Goal: Check status: Check status

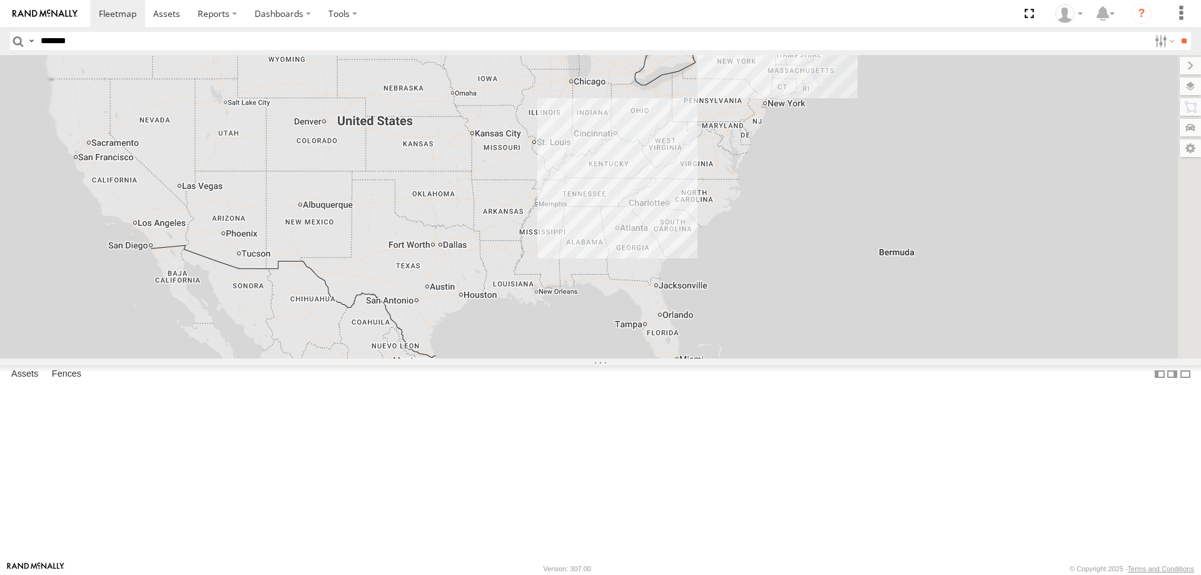
type input "*******"
click at [1176, 32] on input "**" at bounding box center [1183, 41] width 14 height 18
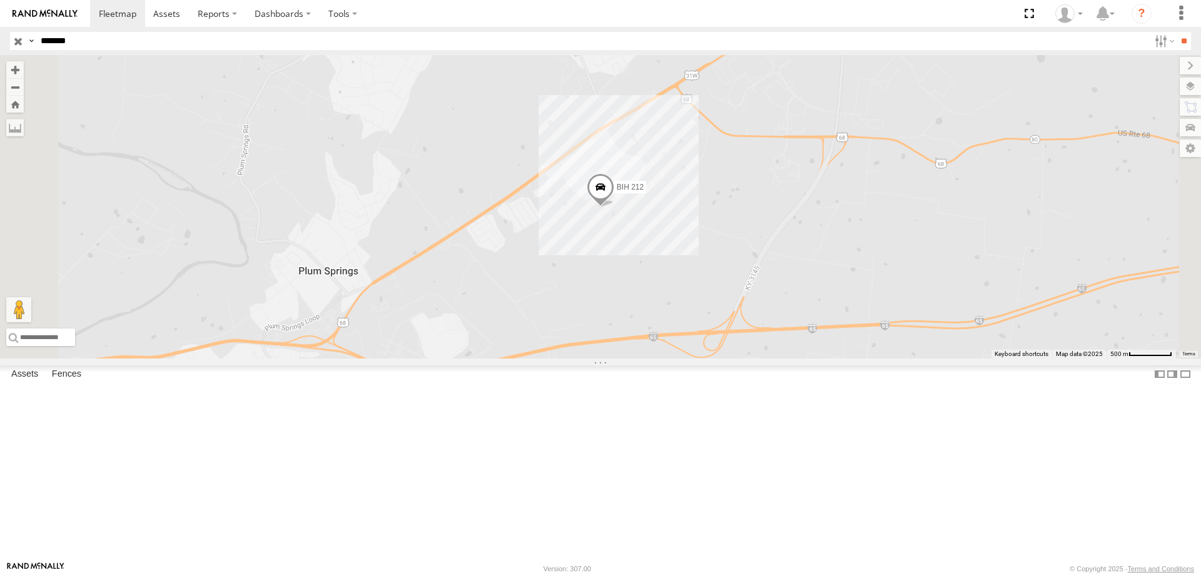
click at [17, 46] on input "button" at bounding box center [18, 41] width 16 height 18
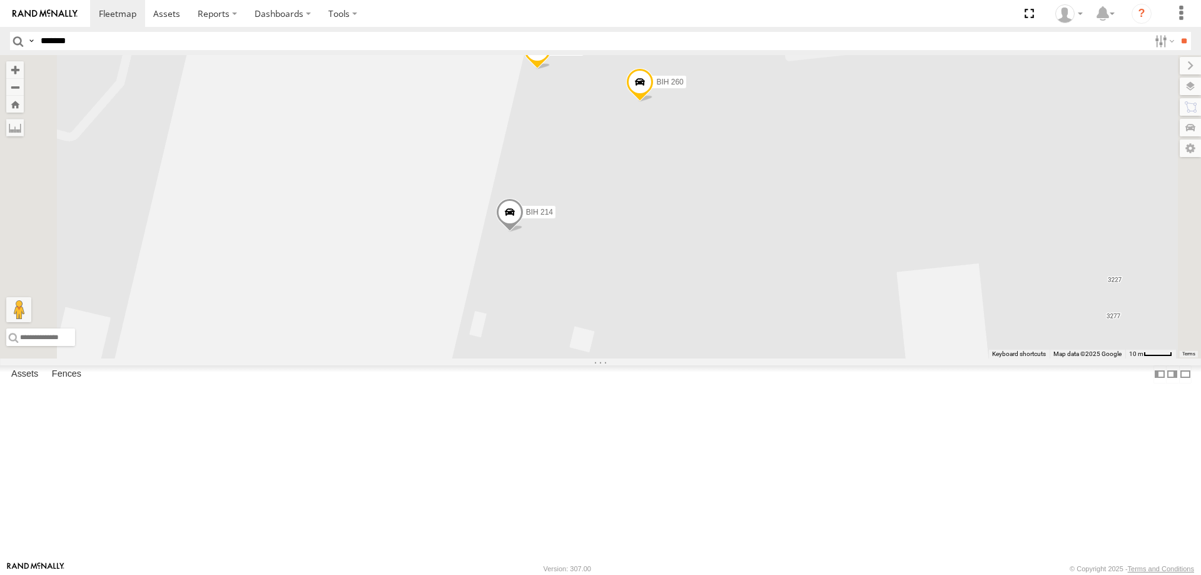
drag, startPoint x: 679, startPoint y: 170, endPoint x: 688, endPoint y: 226, distance: 57.7
click at [688, 226] on div "BIH 228 BIH 118 Not in Service [GEOGRAPHIC_DATA] [GEOGRAPHIC_DATA] 229 [GEOGRAP…" at bounding box center [600, 206] width 1201 height 303
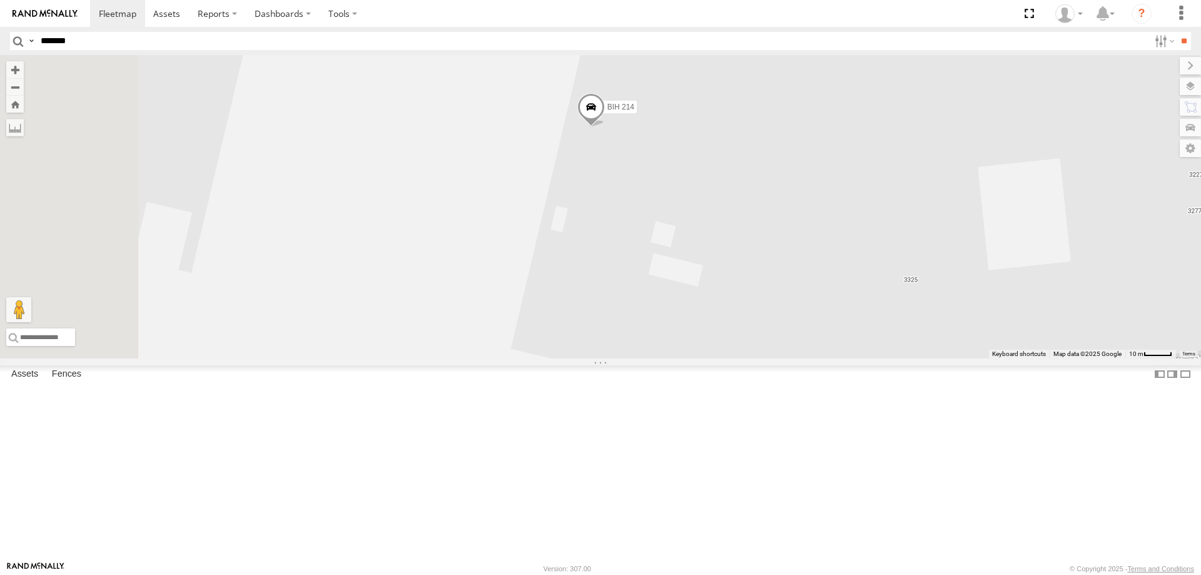
drag, startPoint x: 735, startPoint y: 422, endPoint x: 831, endPoint y: 210, distance: 232.6
click at [830, 223] on div "BIH 228 BIH 118 Not in Service [GEOGRAPHIC_DATA] [GEOGRAPHIC_DATA] 229 [GEOGRAP…" at bounding box center [600, 206] width 1201 height 303
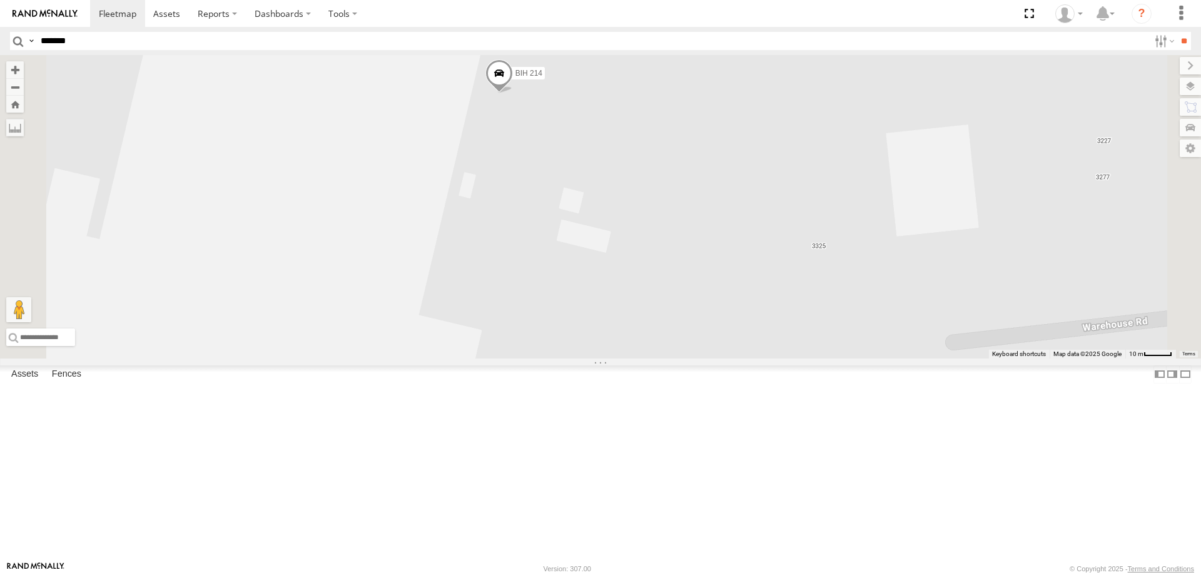
click at [513, 93] on span at bounding box center [499, 76] width 28 height 34
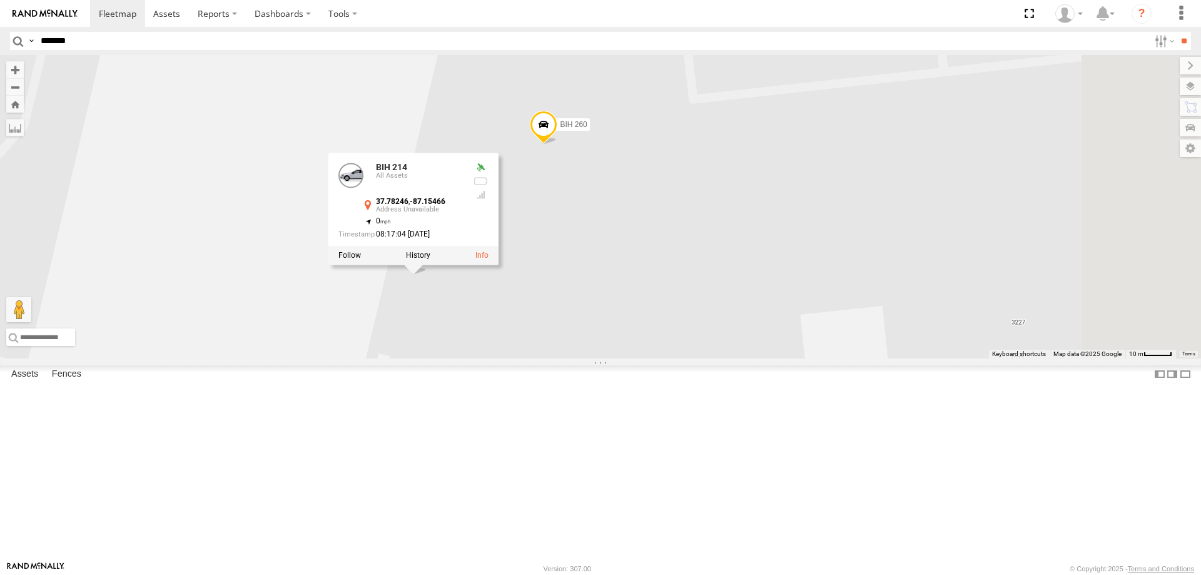
drag, startPoint x: 807, startPoint y: 228, endPoint x: 712, endPoint y: 429, distance: 221.9
click at [713, 358] on div "BIH 228 BIH 118 Not in Service [GEOGRAPHIC_DATA] [GEOGRAPHIC_DATA] 229 [GEOGRAP…" at bounding box center [600, 206] width 1201 height 303
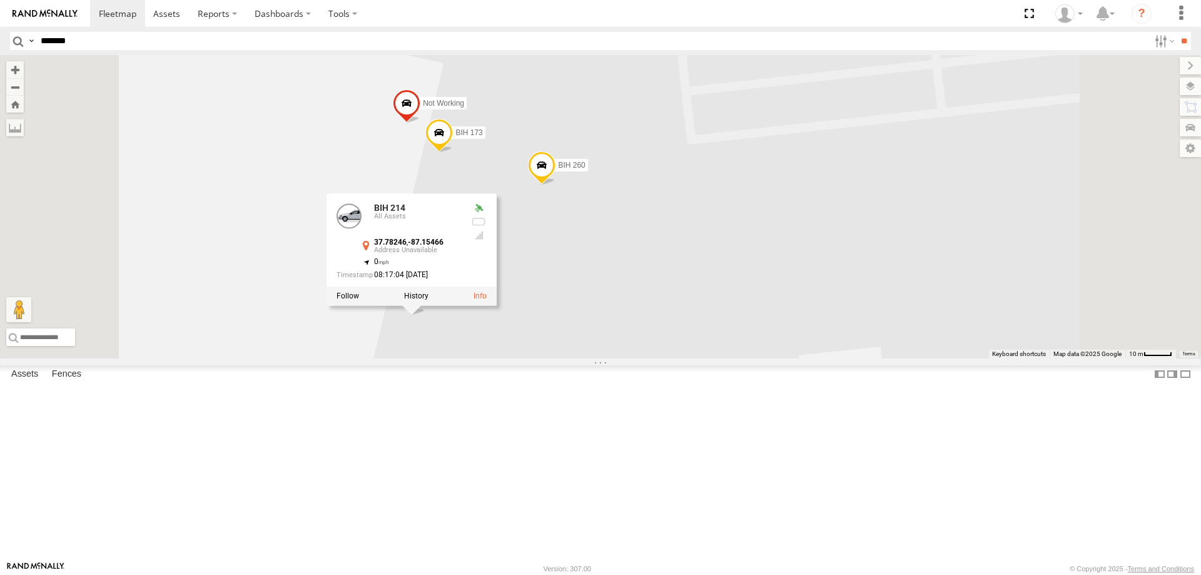
click at [453, 153] on span at bounding box center [439, 136] width 28 height 34
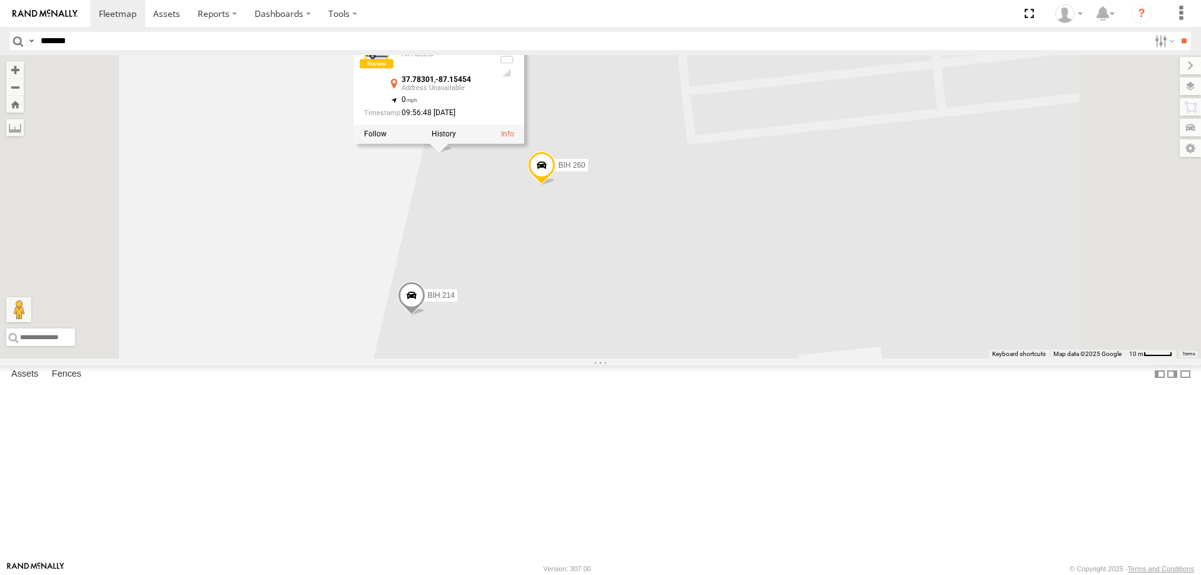
click at [716, 358] on div "BIH 228 BIH 118 Not in Service [GEOGRAPHIC_DATA] [GEOGRAPHIC_DATA] 229 [GEOGRAP…" at bounding box center [600, 206] width 1201 height 303
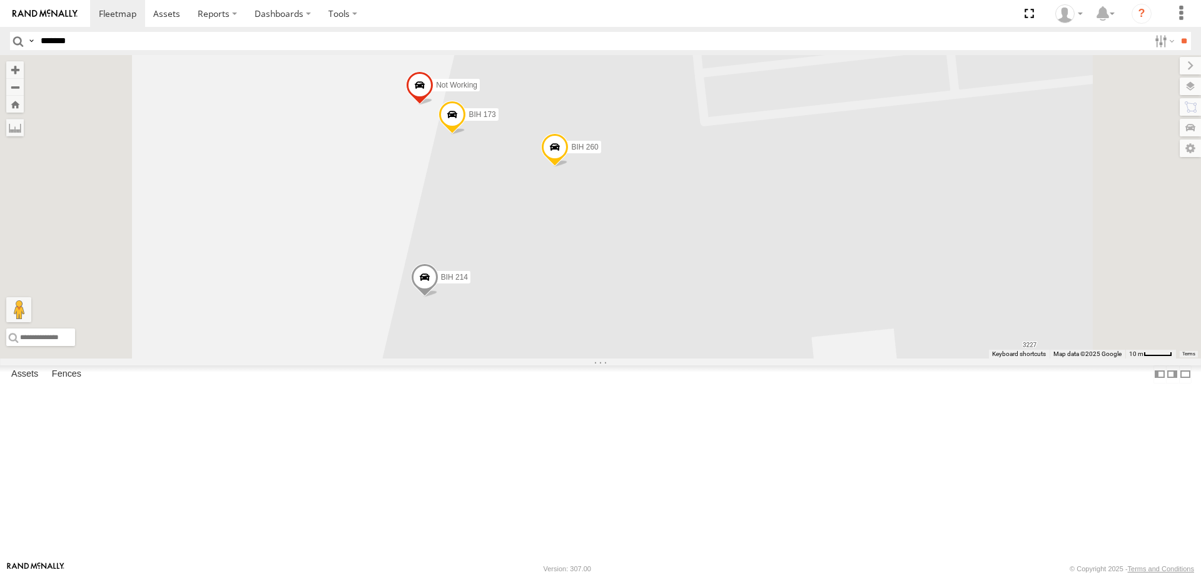
drag, startPoint x: 690, startPoint y: 440, endPoint x: 864, endPoint y: 216, distance: 284.0
click at [864, 216] on div "BIH 228 BIH 118 Not in Service [GEOGRAPHIC_DATA] [GEOGRAPHIC_DATA] 229 [GEOGRAP…" at bounding box center [600, 206] width 1201 height 303
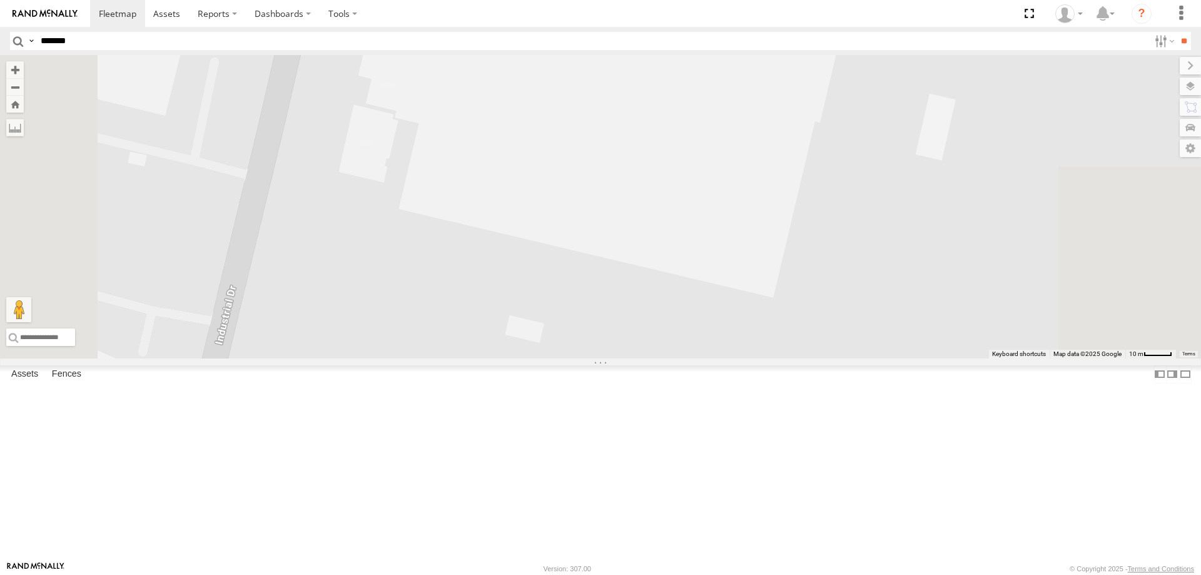
drag, startPoint x: 1020, startPoint y: 251, endPoint x: 979, endPoint y: 328, distance: 87.0
click at [979, 328] on div "BIH 228 BIH 118 Not in Service [GEOGRAPHIC_DATA] [GEOGRAPHIC_DATA] 229 [GEOGRAP…" at bounding box center [600, 206] width 1201 height 303
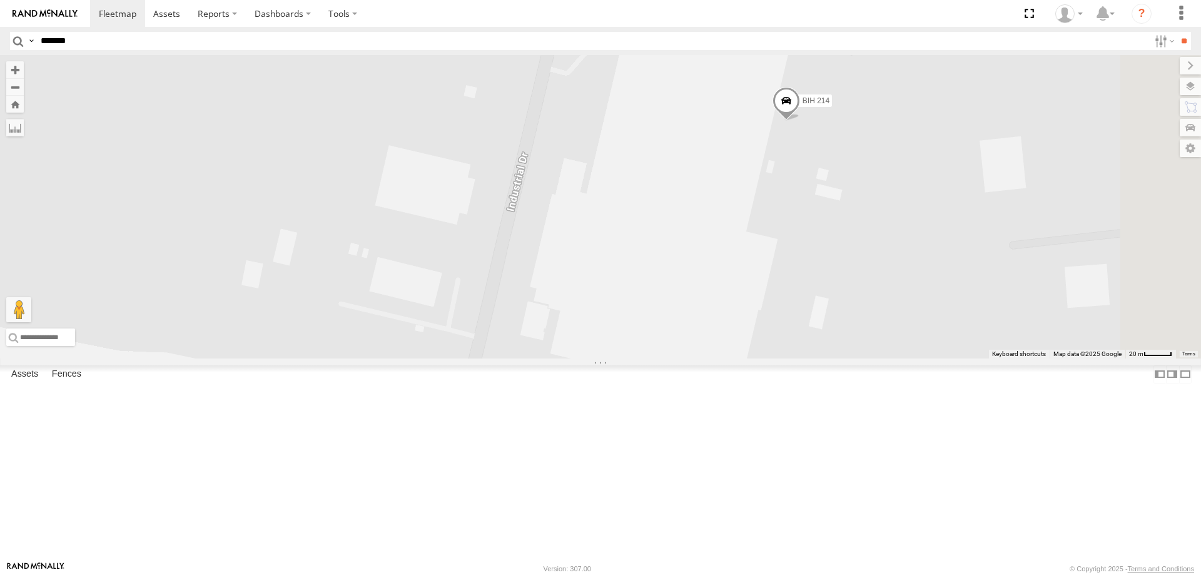
drag, startPoint x: 1003, startPoint y: 196, endPoint x: 946, endPoint y: 340, distance: 153.9
click at [946, 340] on div "BIH 228 BIH 118 Not in Service [GEOGRAPHIC_DATA] [GEOGRAPHIC_DATA] 229 [GEOGRAP…" at bounding box center [600, 206] width 1201 height 303
